Goal: Task Accomplishment & Management: Complete application form

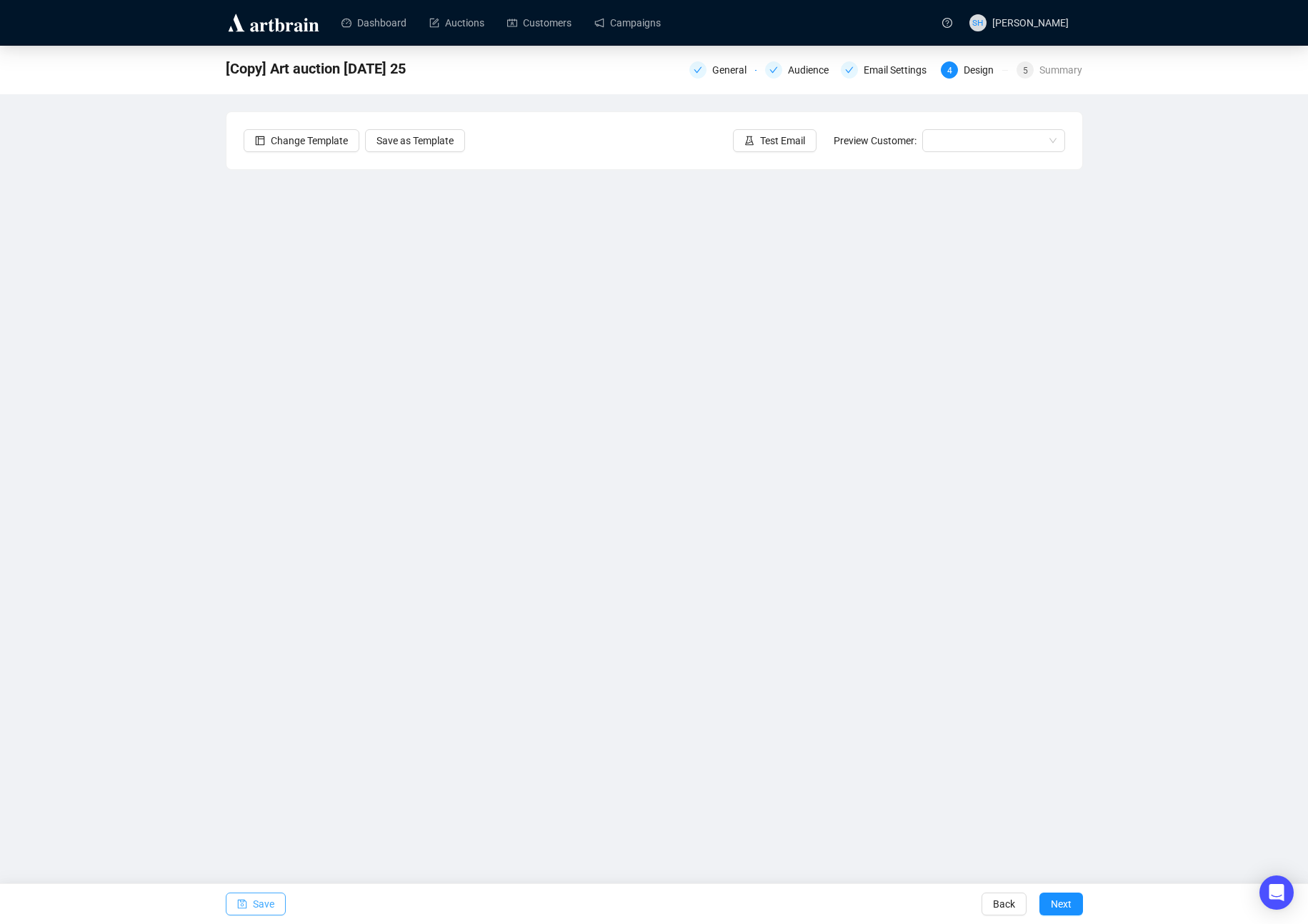
click at [261, 900] on span "Save" at bounding box center [263, 904] width 21 height 40
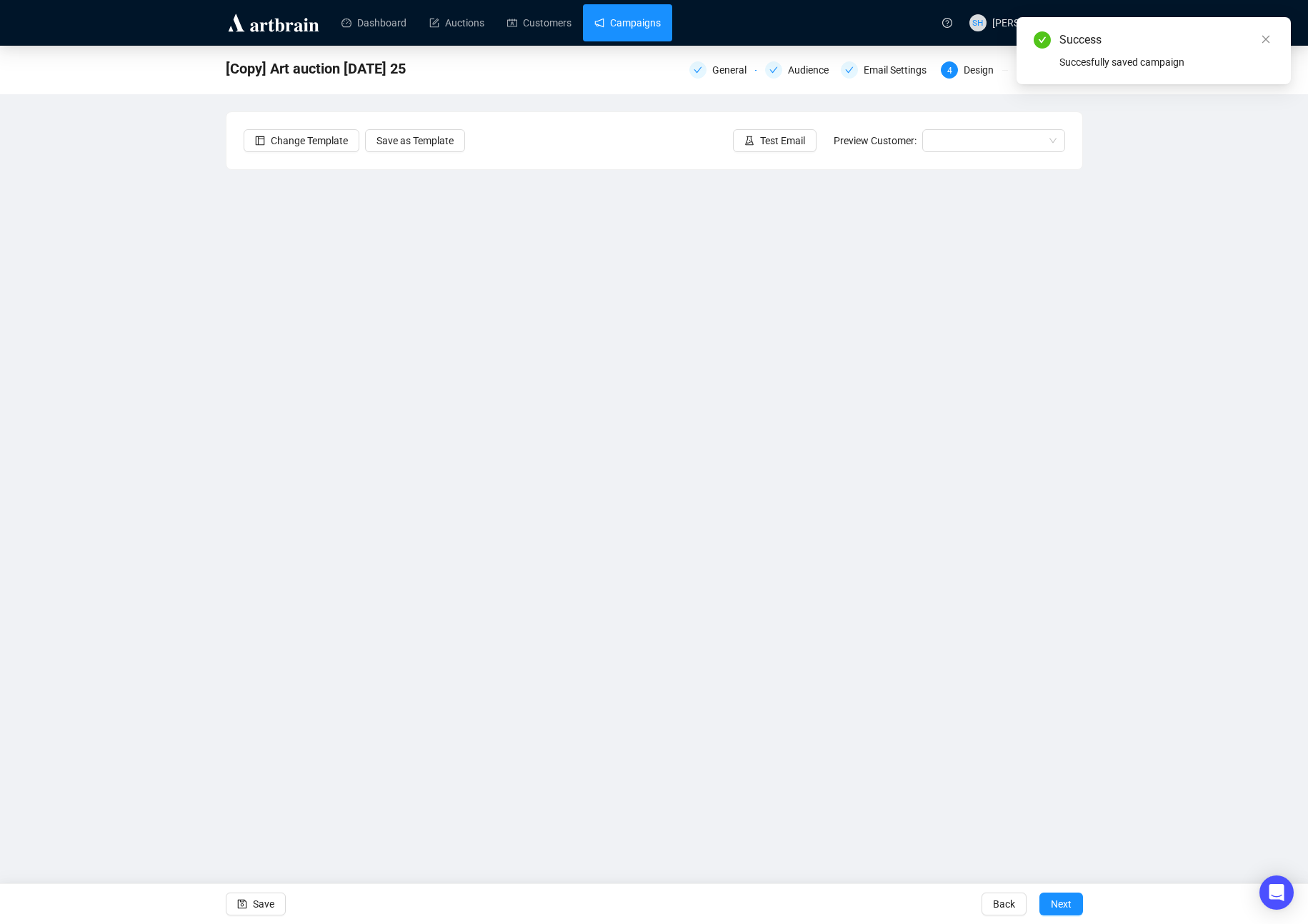
click at [634, 27] on link "Campaigns" at bounding box center [627, 22] width 66 height 37
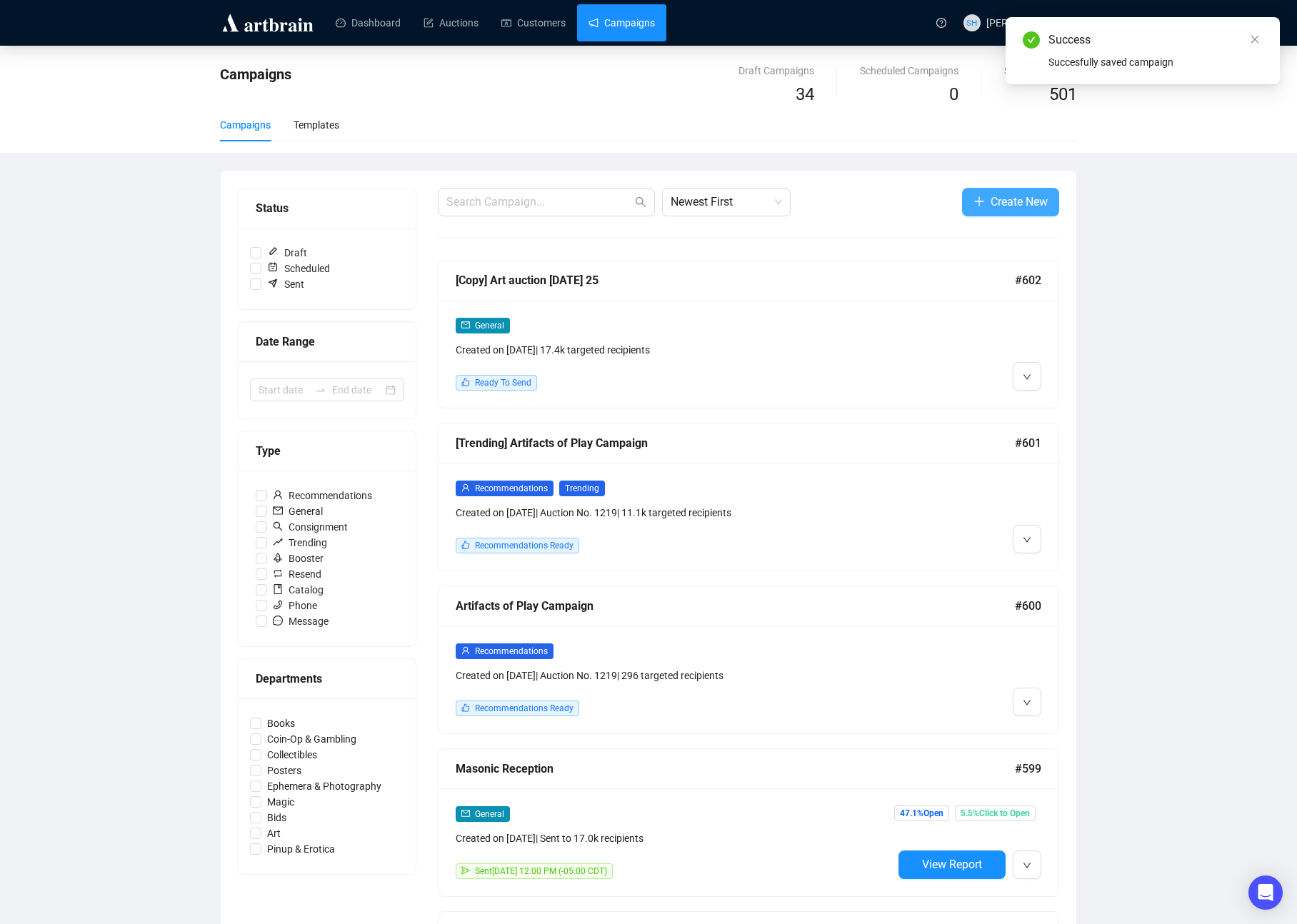
click at [1006, 201] on span "Create New" at bounding box center [1019, 202] width 57 height 18
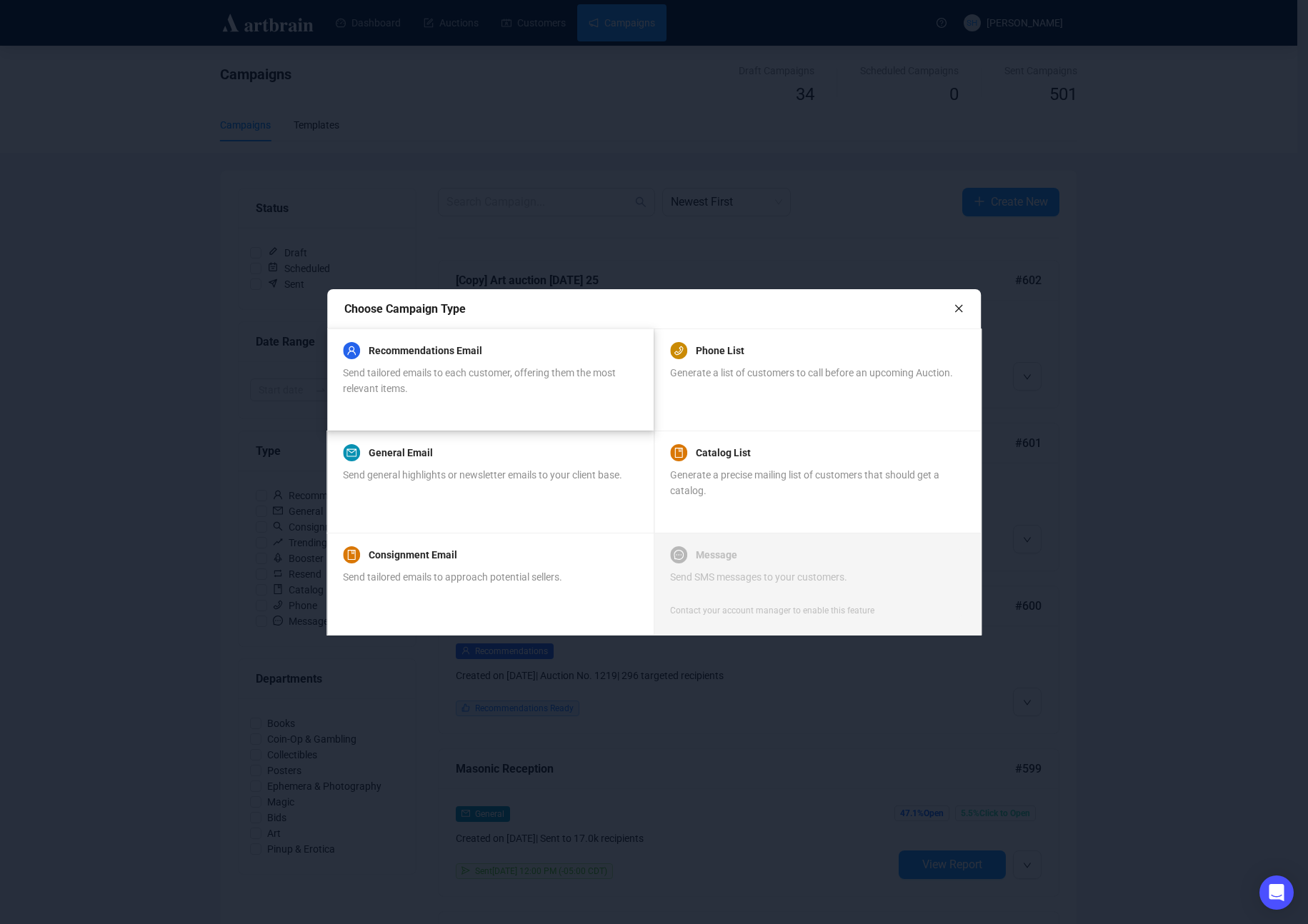
click at [431, 370] on span "Send tailored emails to each customer, offering them the most relevant items." at bounding box center [478, 381] width 273 height 27
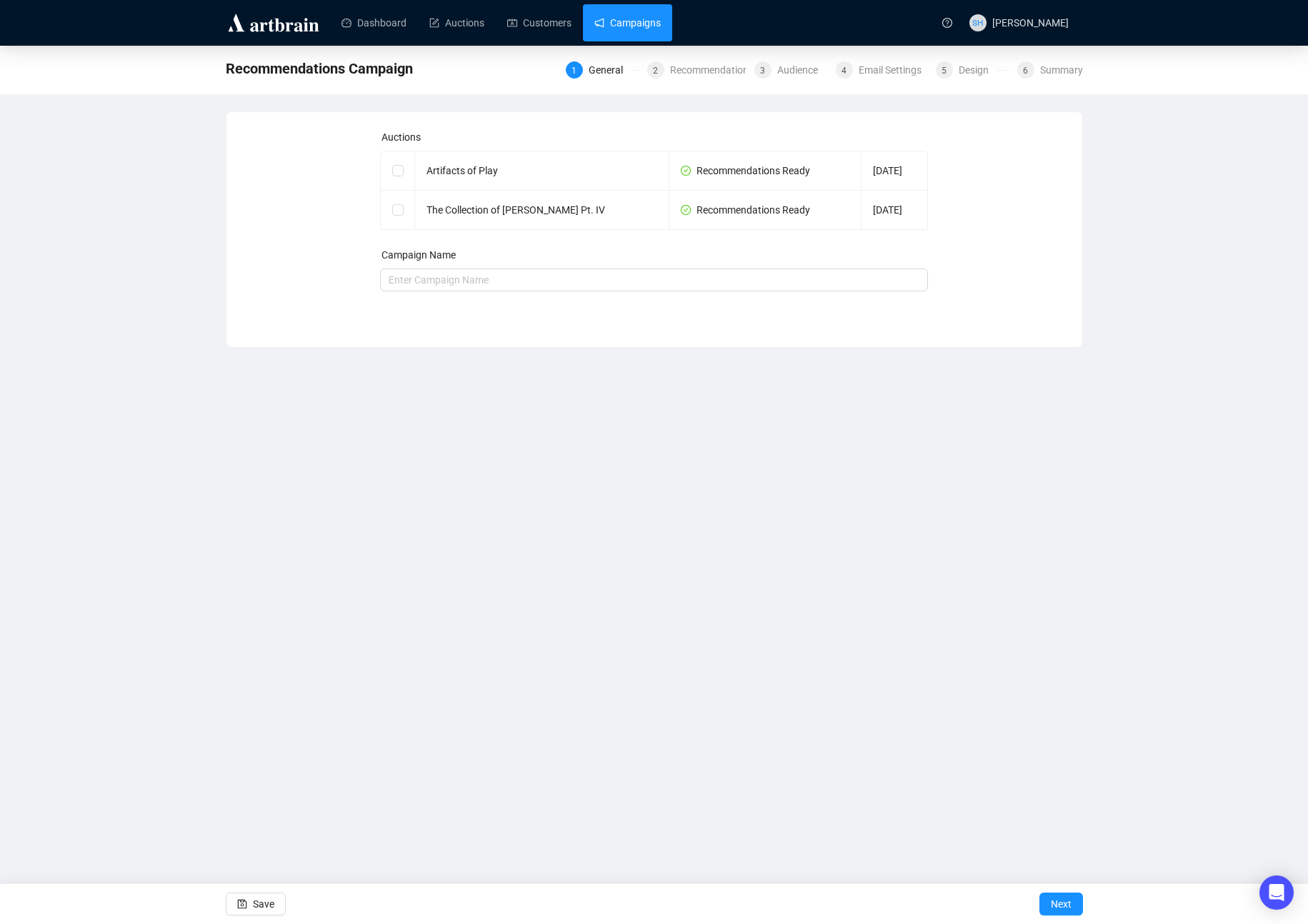
click at [627, 21] on link "Campaigns" at bounding box center [627, 22] width 66 height 37
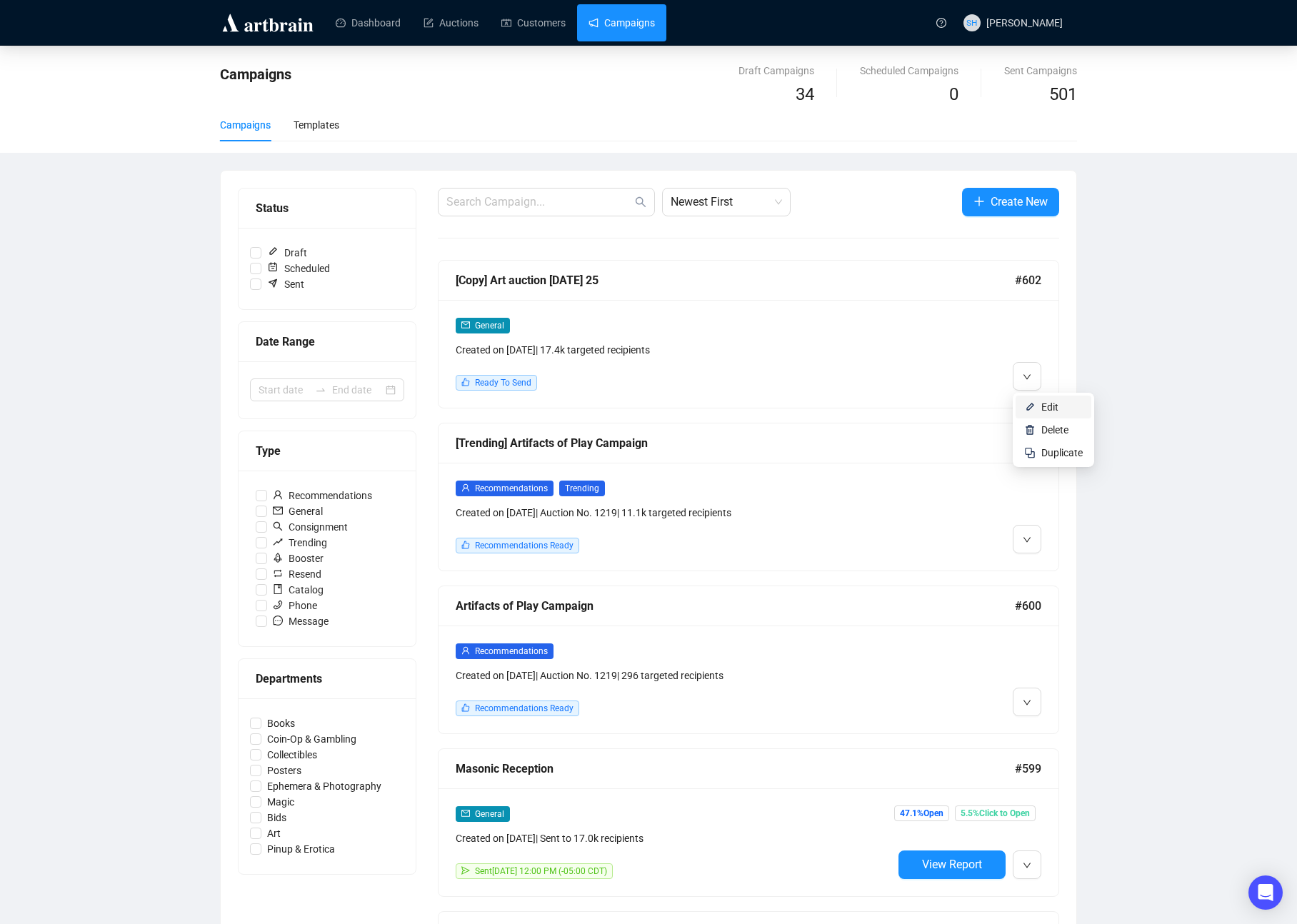
click at [1047, 407] on span "Edit" at bounding box center [1049, 407] width 17 height 11
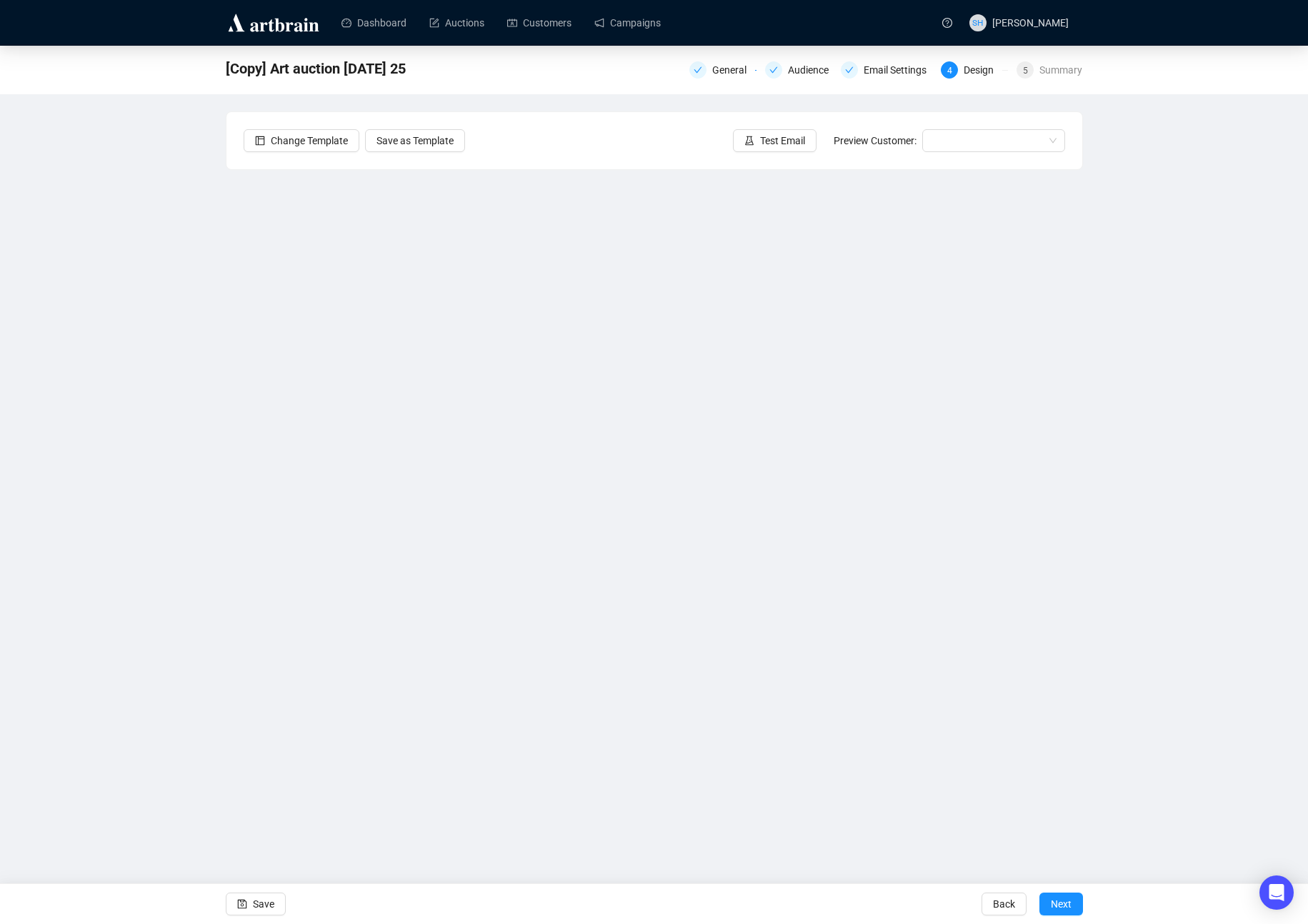
click at [185, 564] on div "[Copy] Art auction [DATE] 25 General Audience Email Settings 4 Design 5 Summary…" at bounding box center [654, 394] width 1308 height 697
click at [517, 846] on div "Dashboard Auctions Customers Campaigns SH [PERSON_NAME] [Copy] Art auction [DAT…" at bounding box center [654, 462] width 1308 height 924
click at [254, 904] on span "Save" at bounding box center [263, 904] width 21 height 40
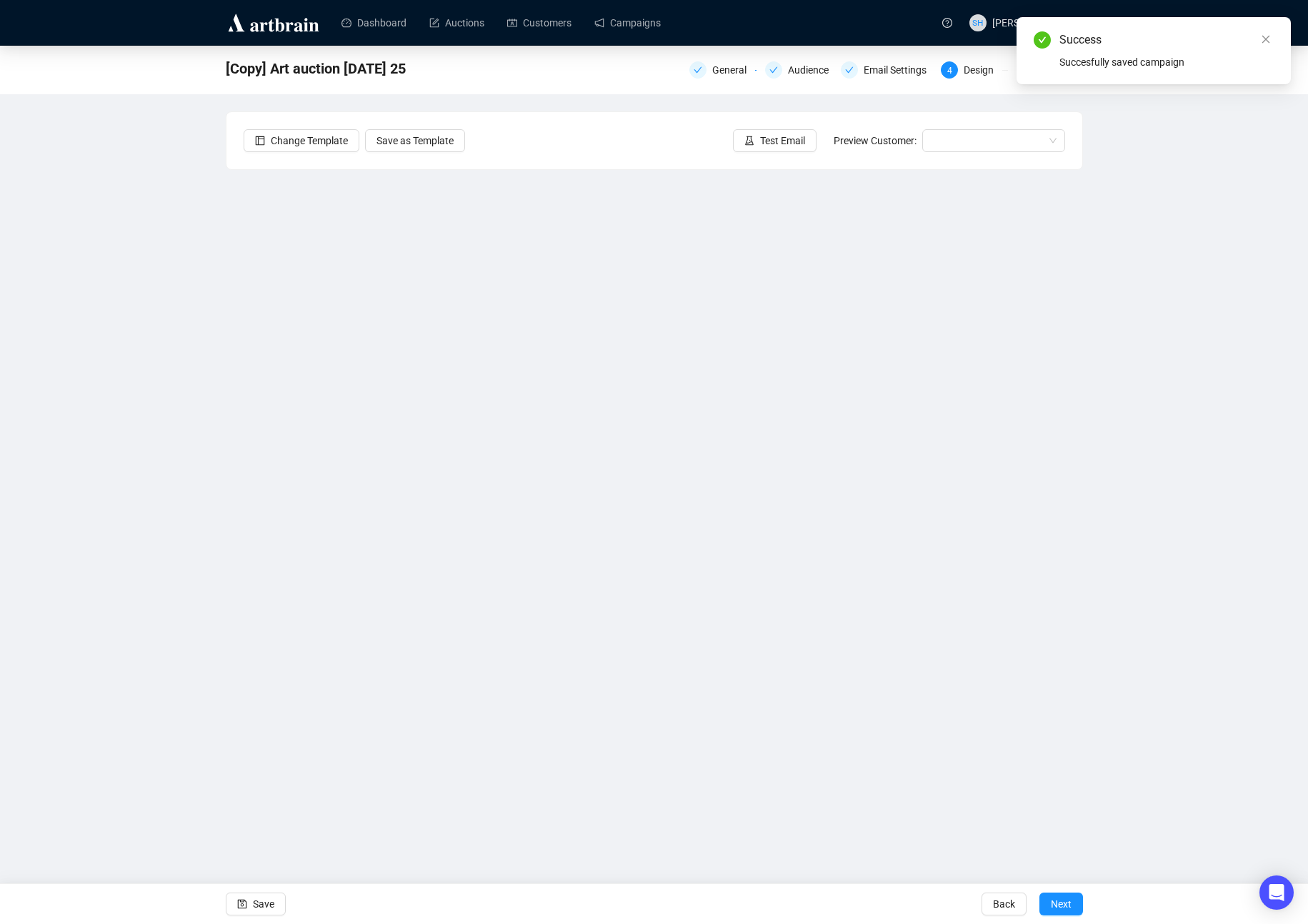
click at [543, 819] on div "Dashboard Auctions Customers Campaigns SH [PERSON_NAME] [Copy] Art auction [DAT…" at bounding box center [654, 462] width 1308 height 924
